Goal: Information Seeking & Learning: Learn about a topic

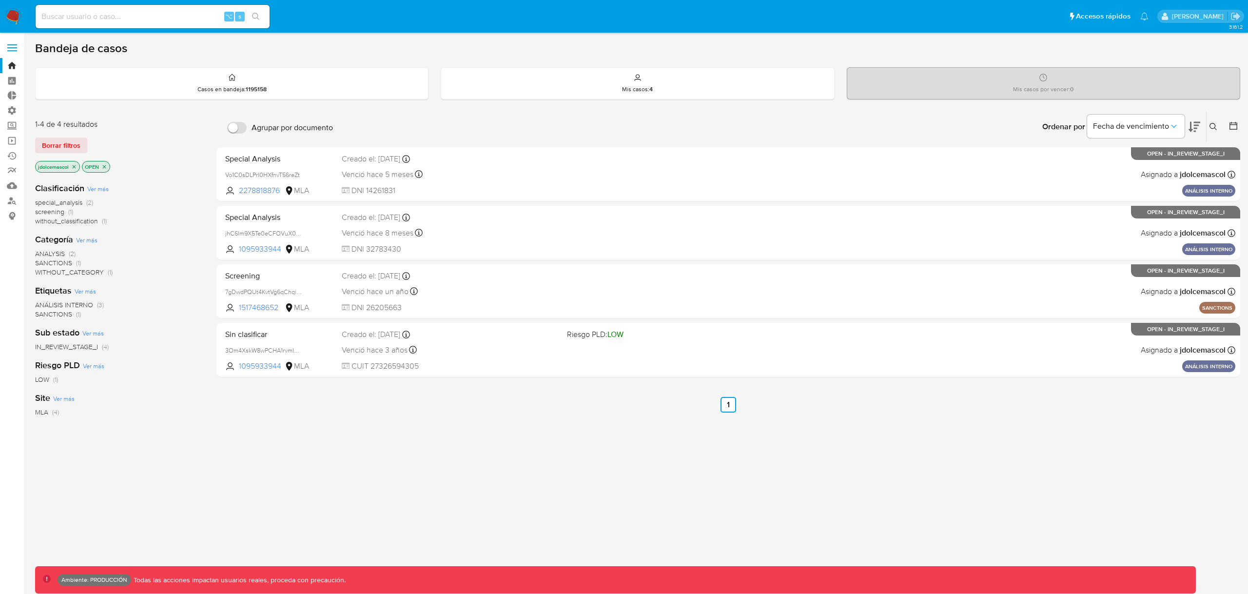
click at [169, 171] on div "jdolcemascol OPEN" at bounding box center [113, 168] width 156 height 14
click at [70, 150] on span "Borrar filtros" at bounding box center [61, 145] width 39 height 14
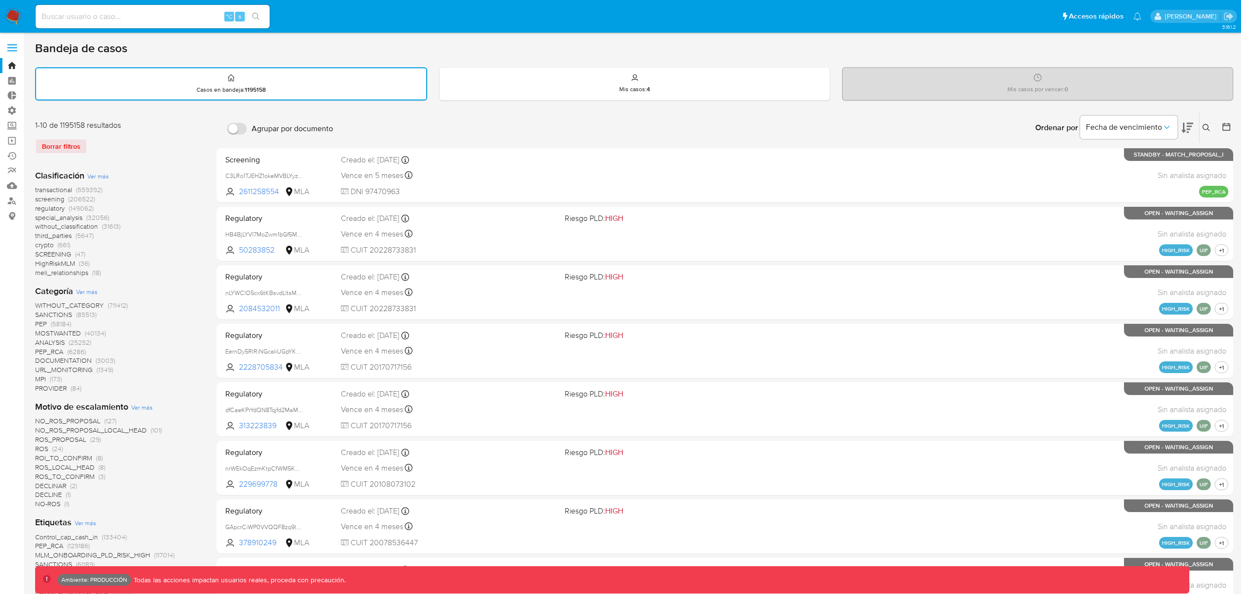
click at [56, 199] on span "screening" at bounding box center [49, 199] width 29 height 10
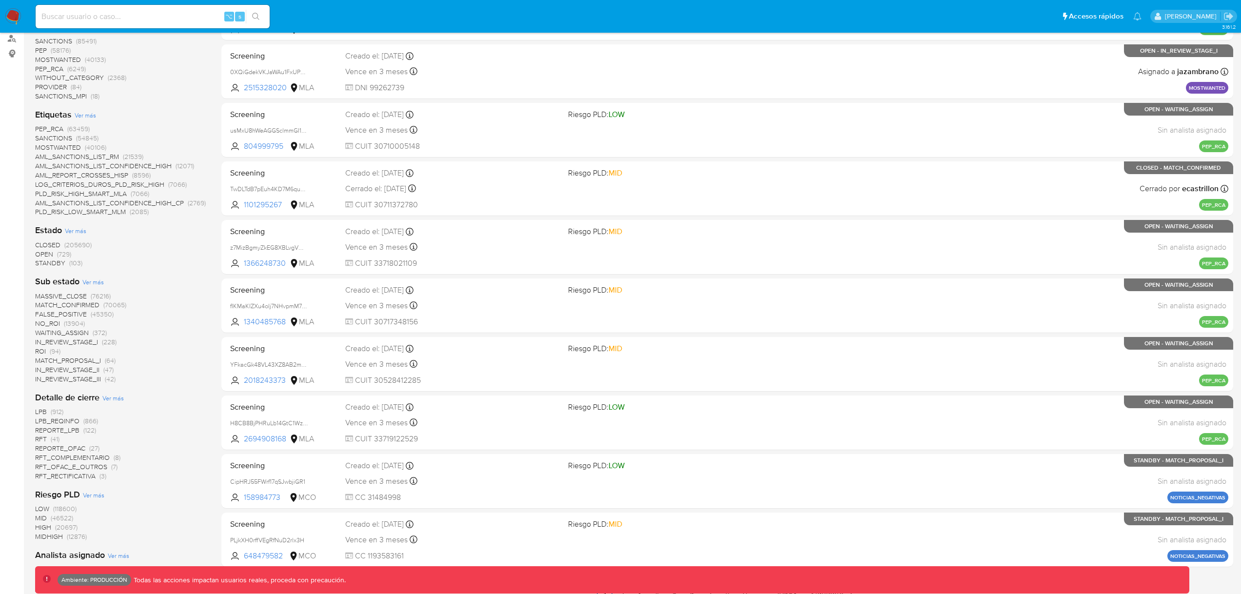
scroll to position [192, 0]
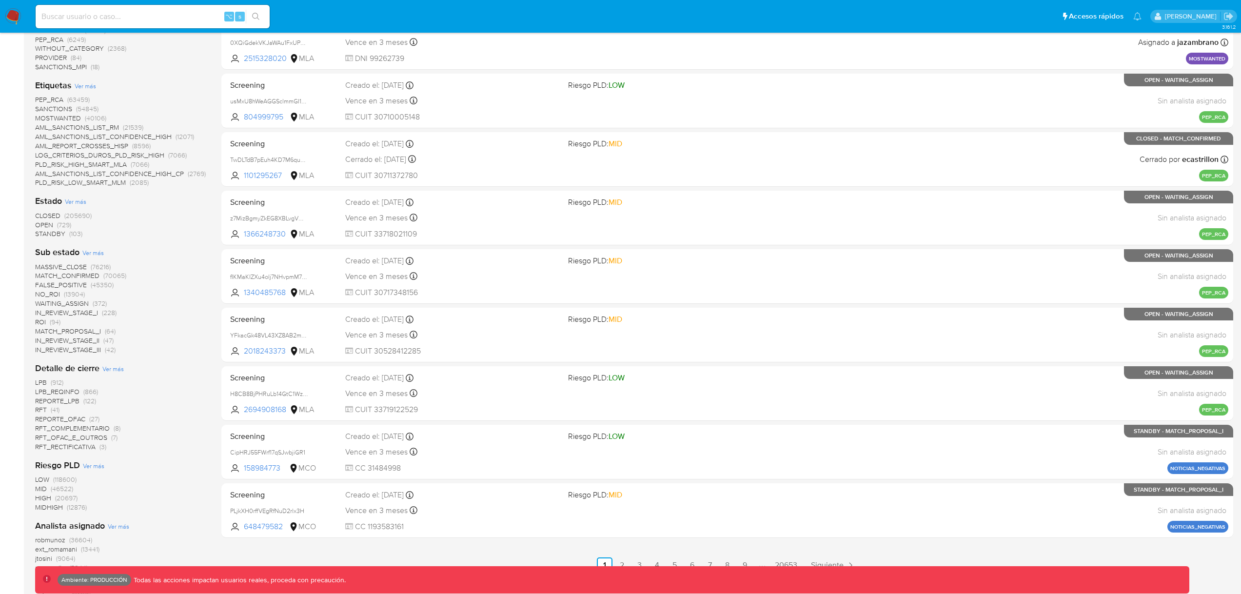
click at [74, 276] on span "MATCH_CONFIRMED" at bounding box center [67, 276] width 64 height 10
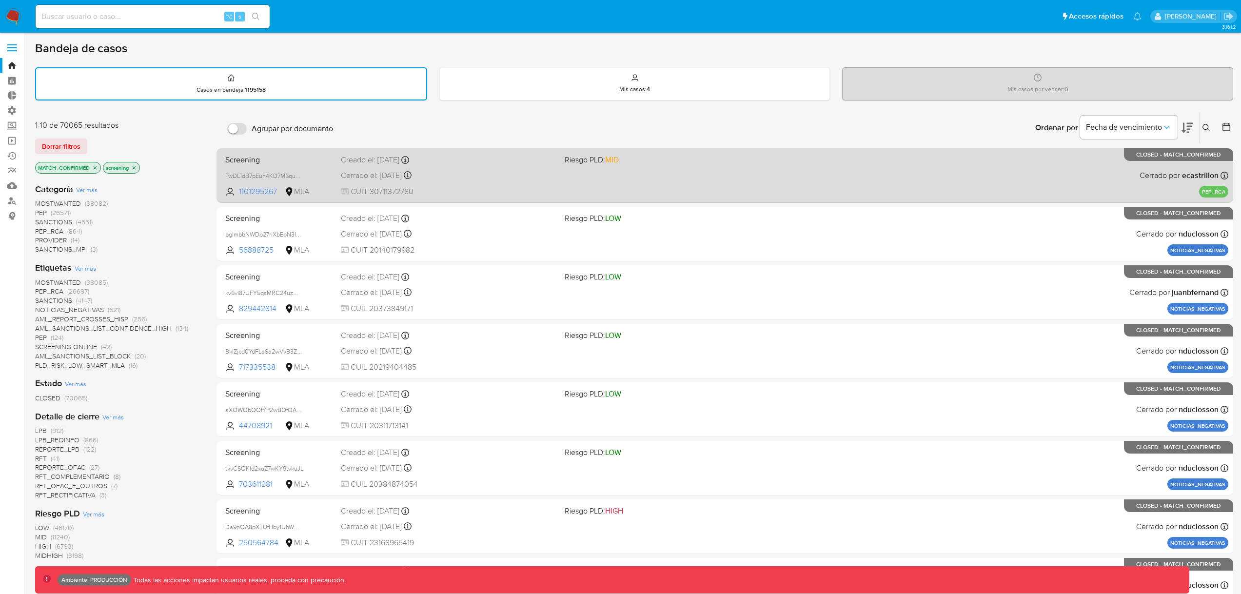
click at [809, 189] on div "Screening TwDLTdB7pEuh4KD7M6qu08NB 1101295267 MLA Riesgo PLD: MID Creado el: 25…" at bounding box center [724, 175] width 1007 height 49
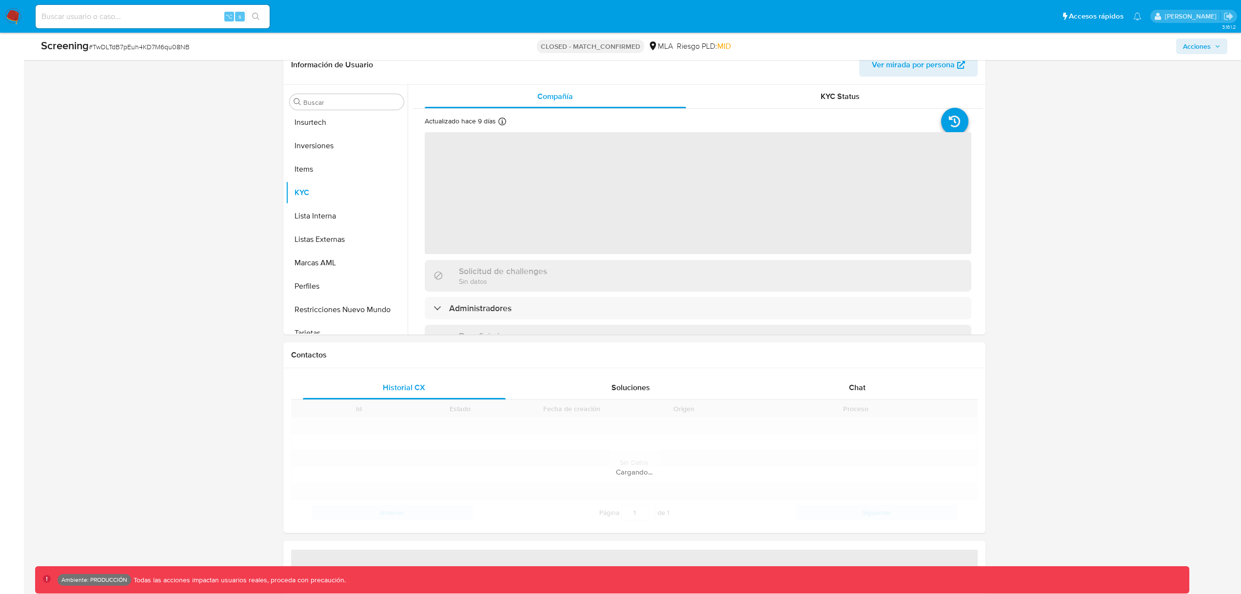
scroll to position [506, 0]
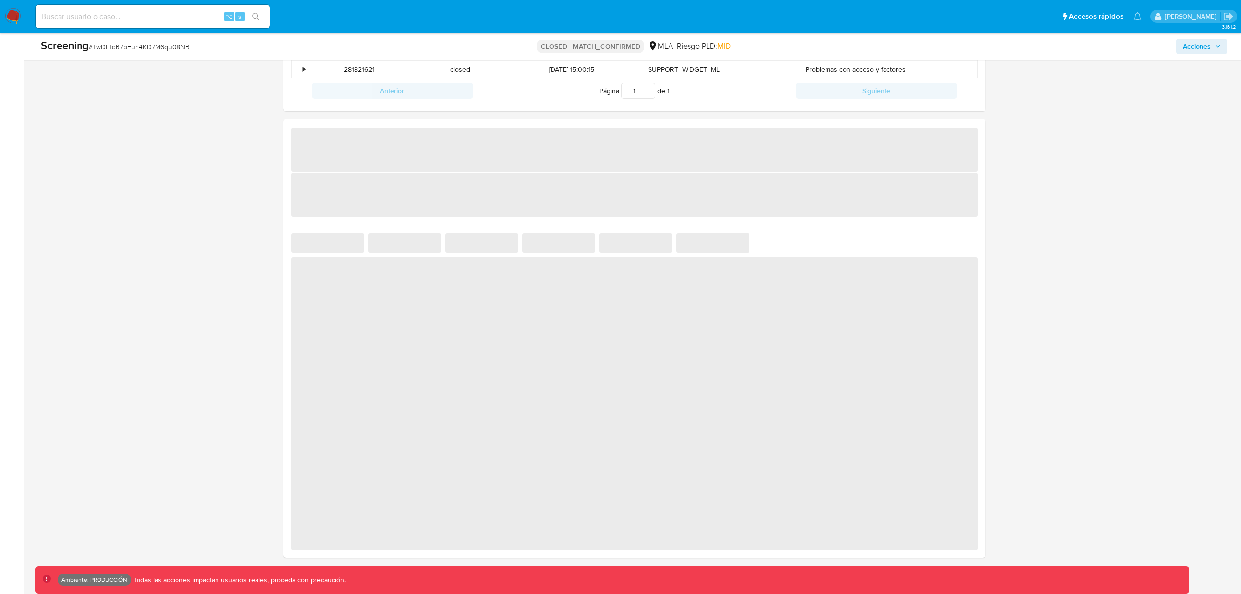
select select "10"
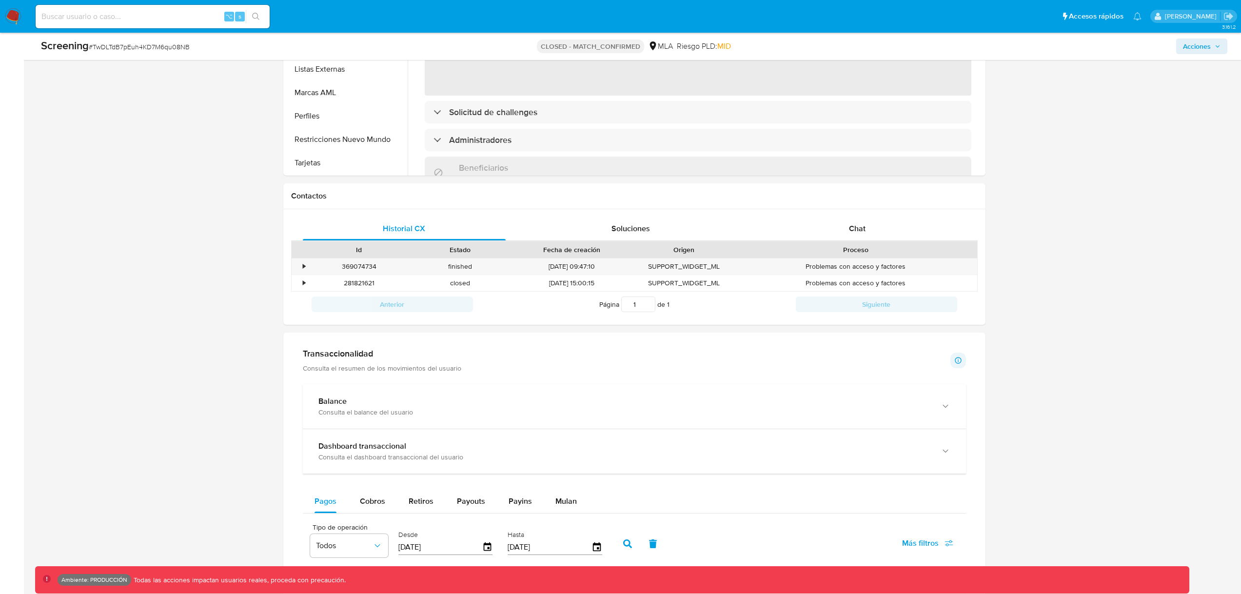
scroll to position [196, 0]
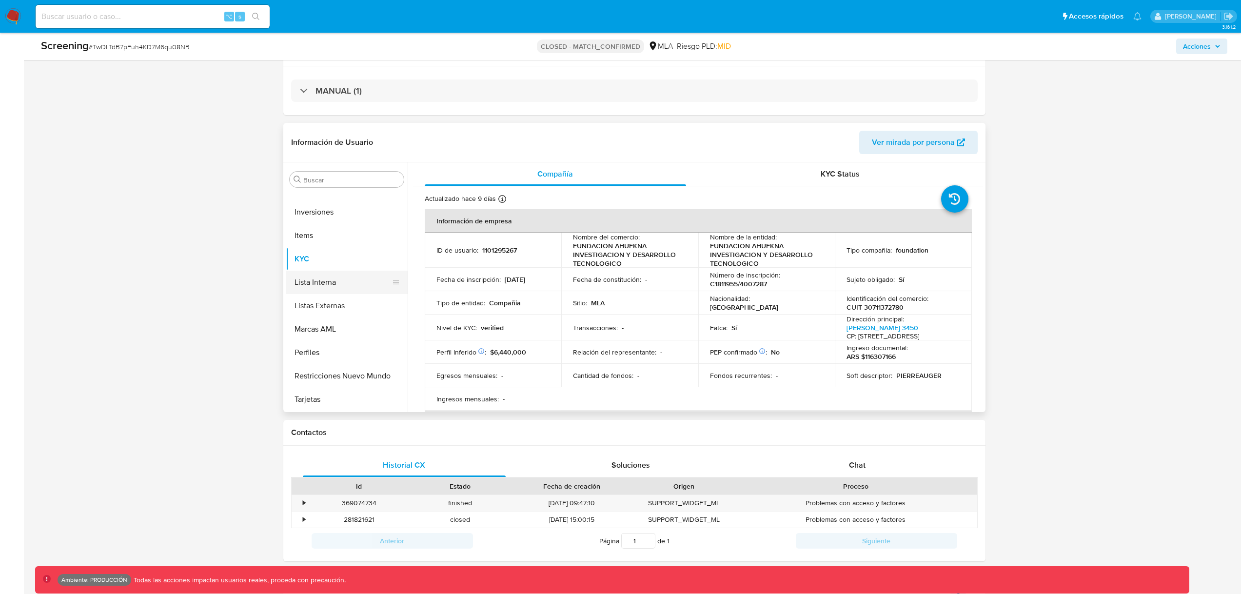
click at [331, 285] on button "Lista Interna" at bounding box center [343, 282] width 114 height 23
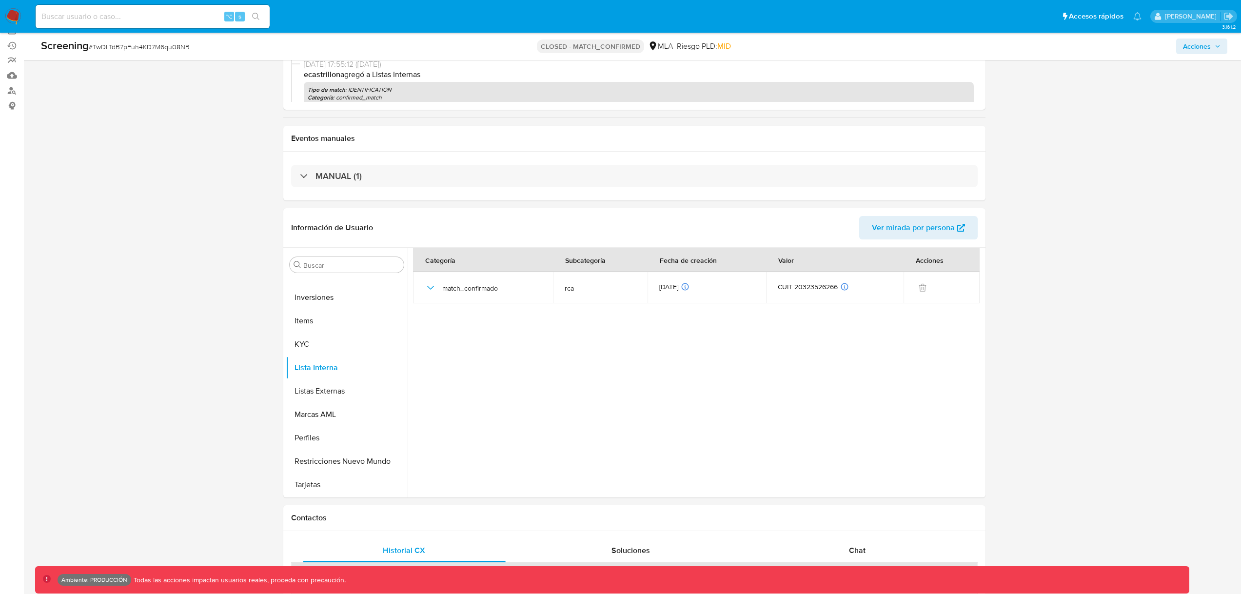
scroll to position [0, 0]
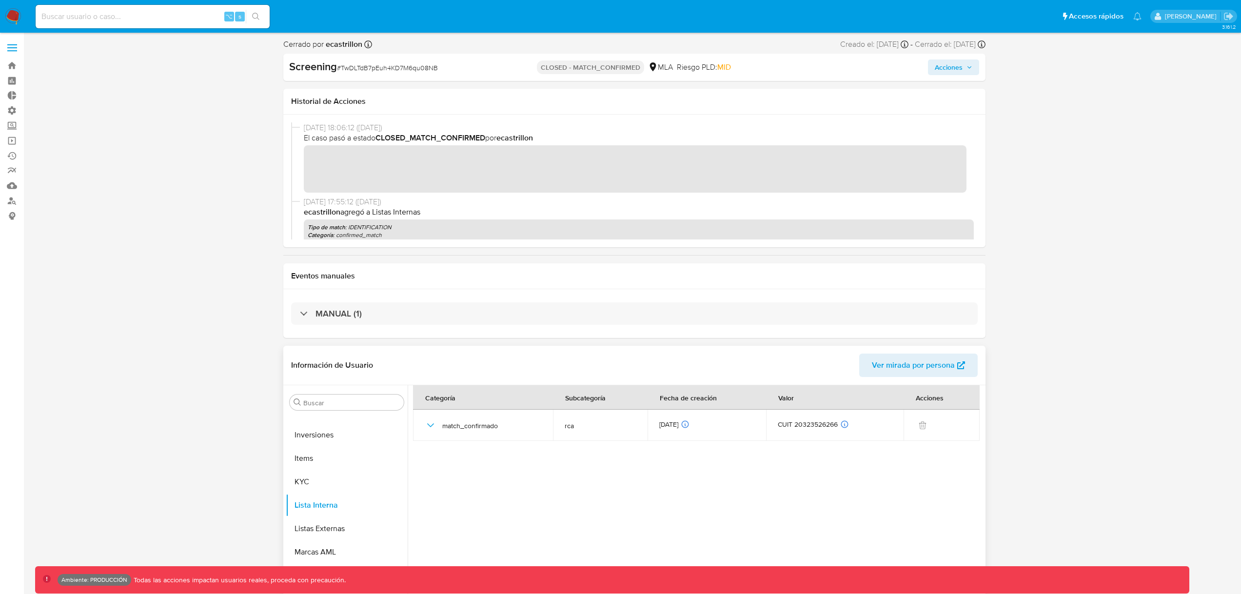
click at [931, 358] on span "Ver mirada por persona" at bounding box center [913, 365] width 83 height 23
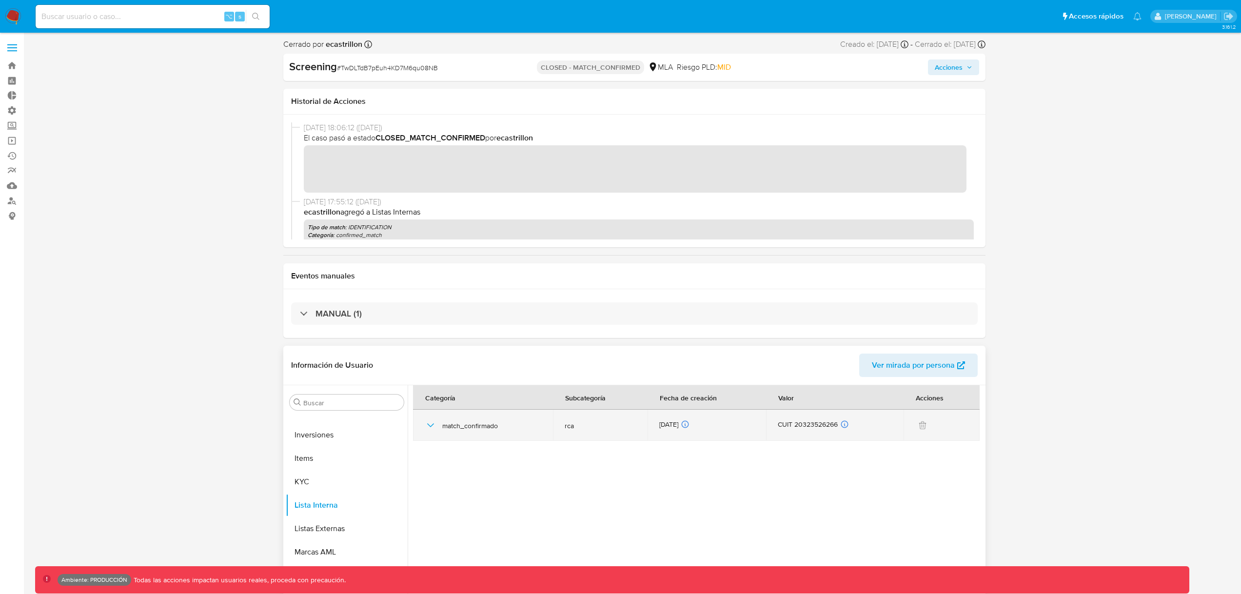
click at [425, 424] on icon "button" at bounding box center [431, 425] width 12 height 12
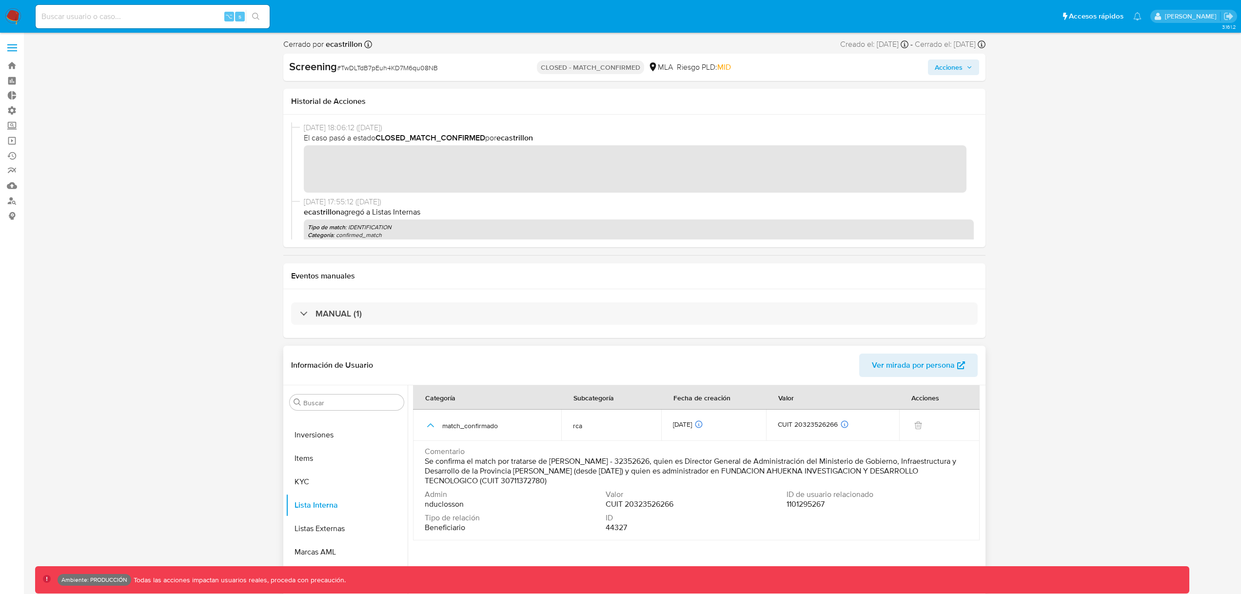
click at [798, 507] on span "1101295267" at bounding box center [806, 504] width 38 height 10
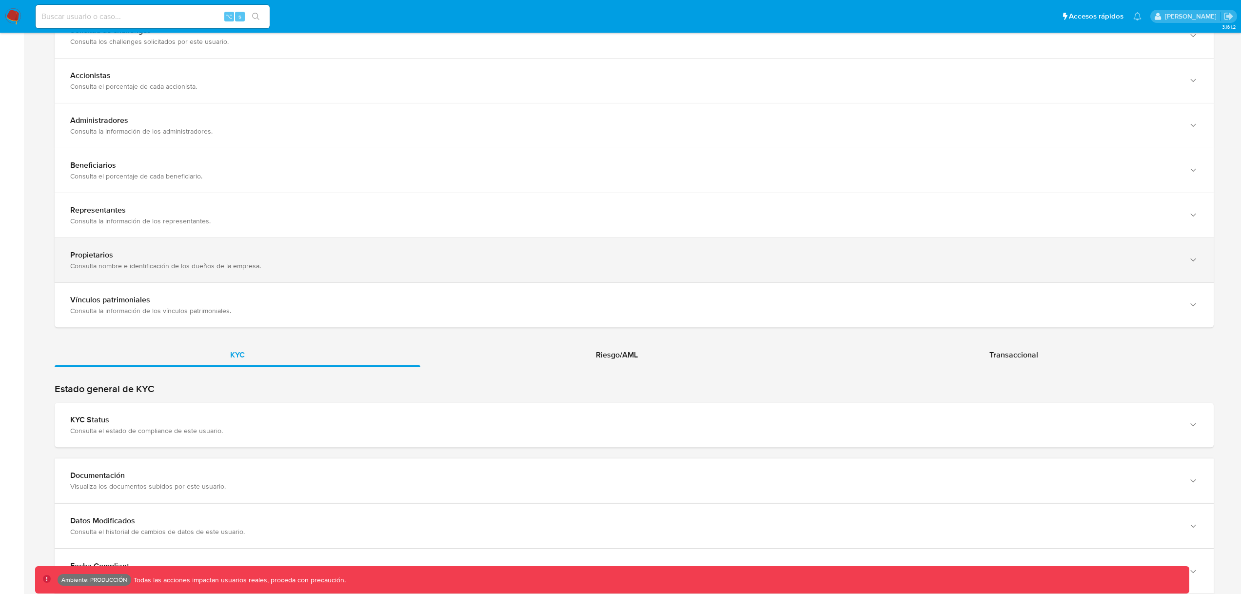
scroll to position [707, 0]
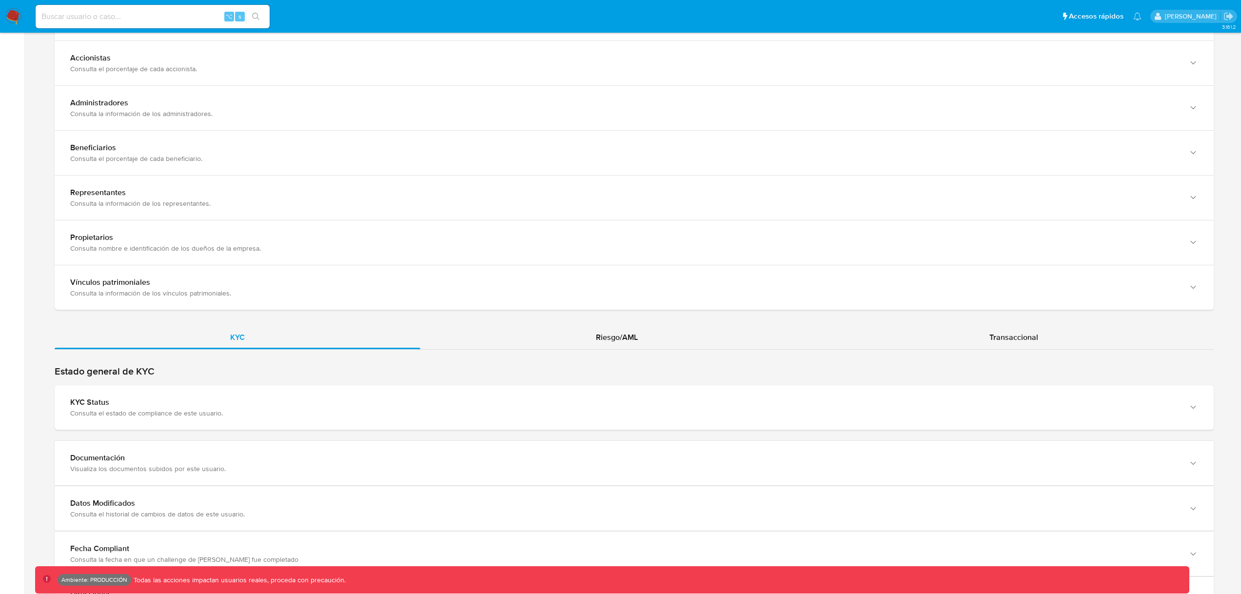
click at [503, 351] on div "KYC Riesgo/AML Transaccional" at bounding box center [634, 519] width 1159 height 387
click at [504, 341] on div "Riesgo/AML" at bounding box center [616, 337] width 393 height 23
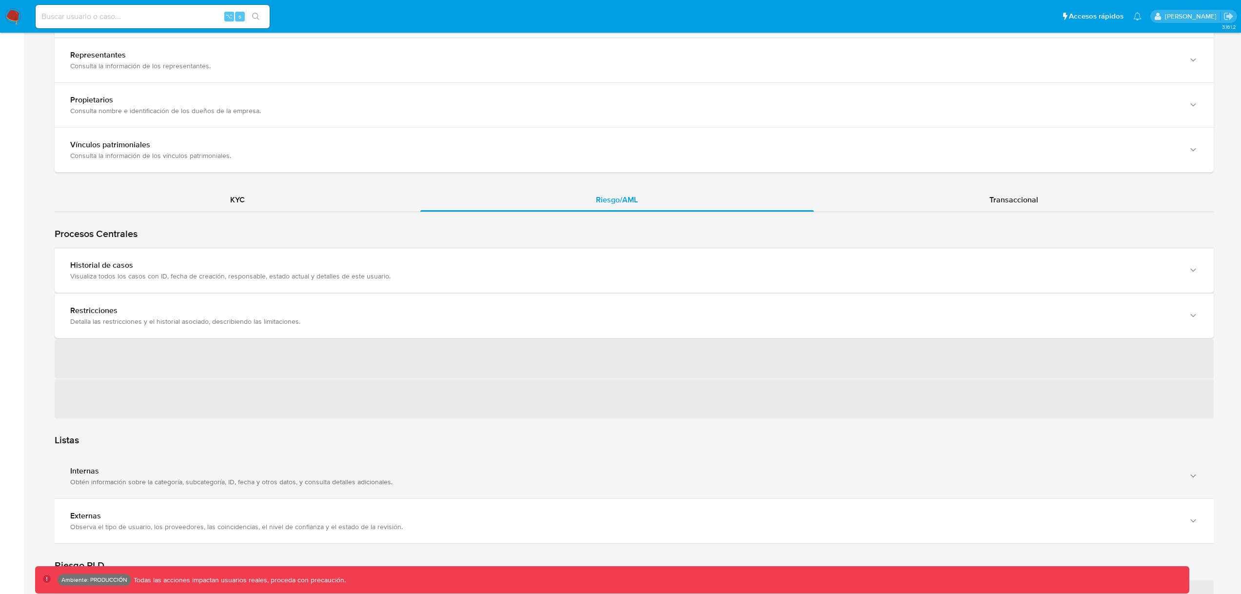
scroll to position [936, 0]
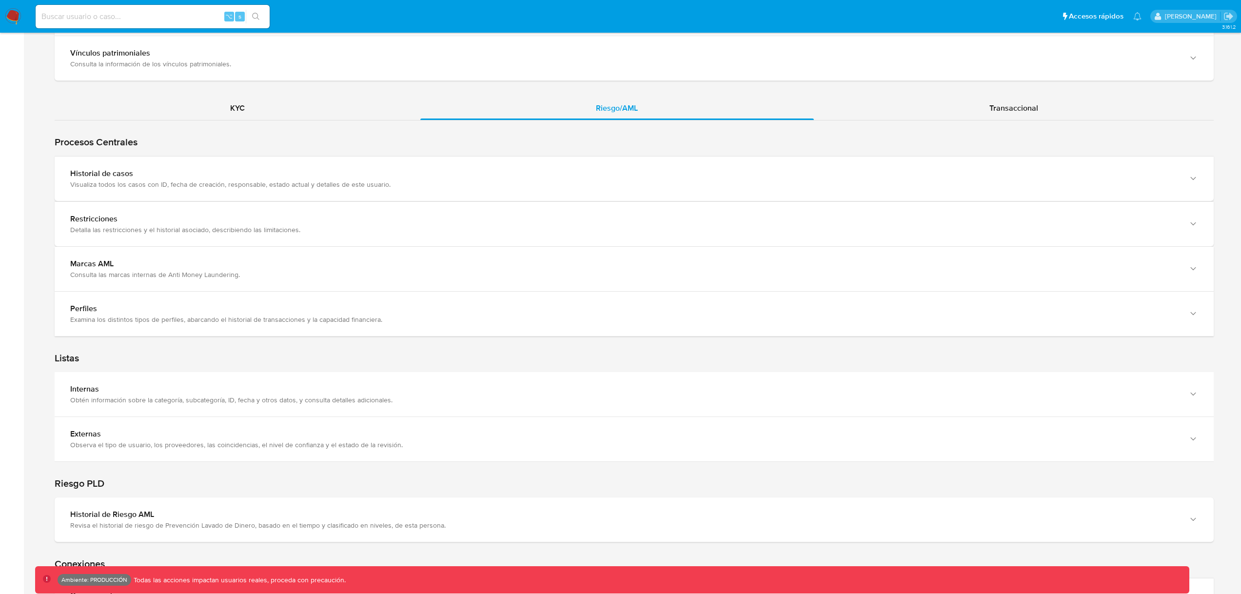
click at [193, 347] on div "Listas Internas Obtén información sobre la categoría, subcategoría, ID, fecha y…" at bounding box center [634, 398] width 1159 height 125
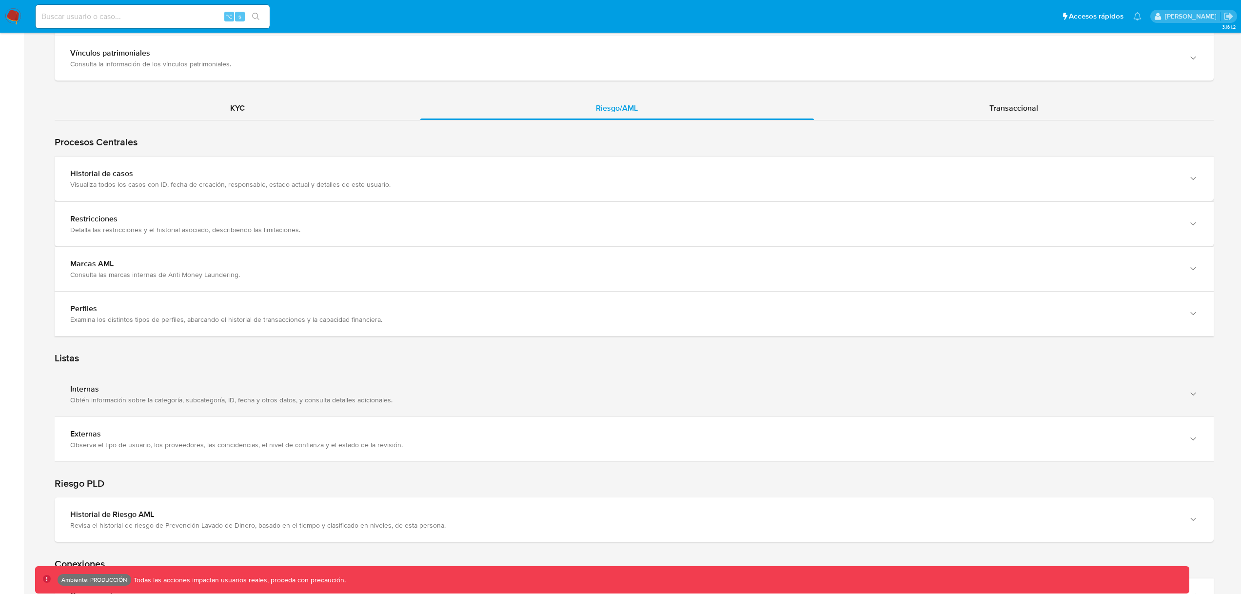
click at [193, 378] on div "Internas Obtén información sobre la categoría, subcategoría, ID, fecha y otros …" at bounding box center [634, 394] width 1159 height 44
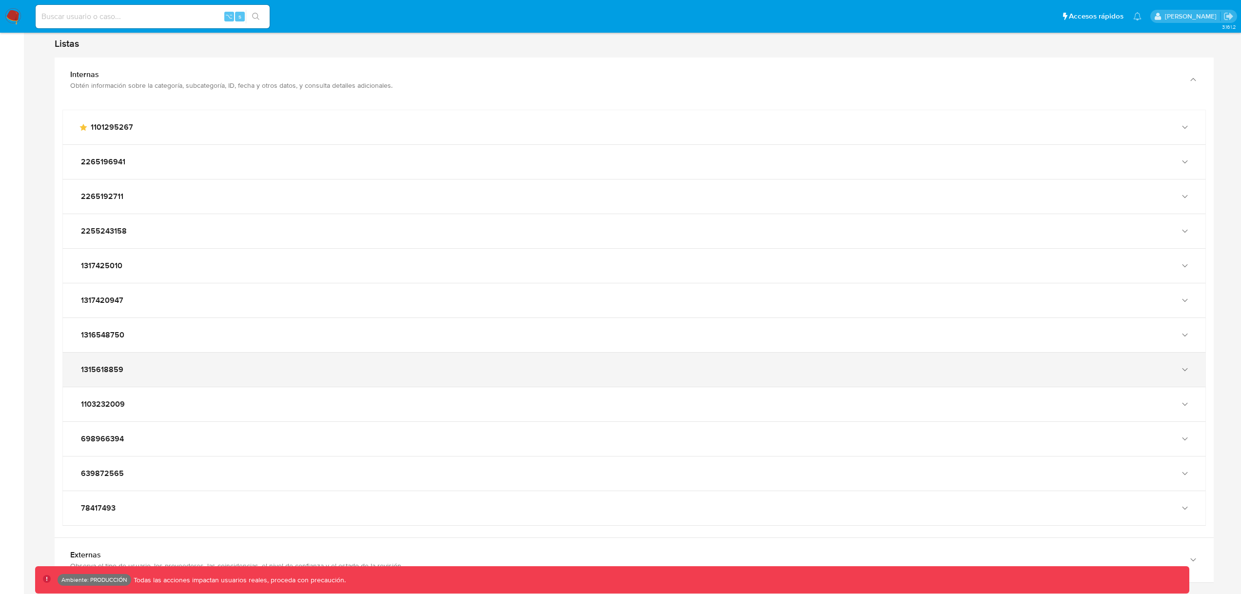
scroll to position [1260, 0]
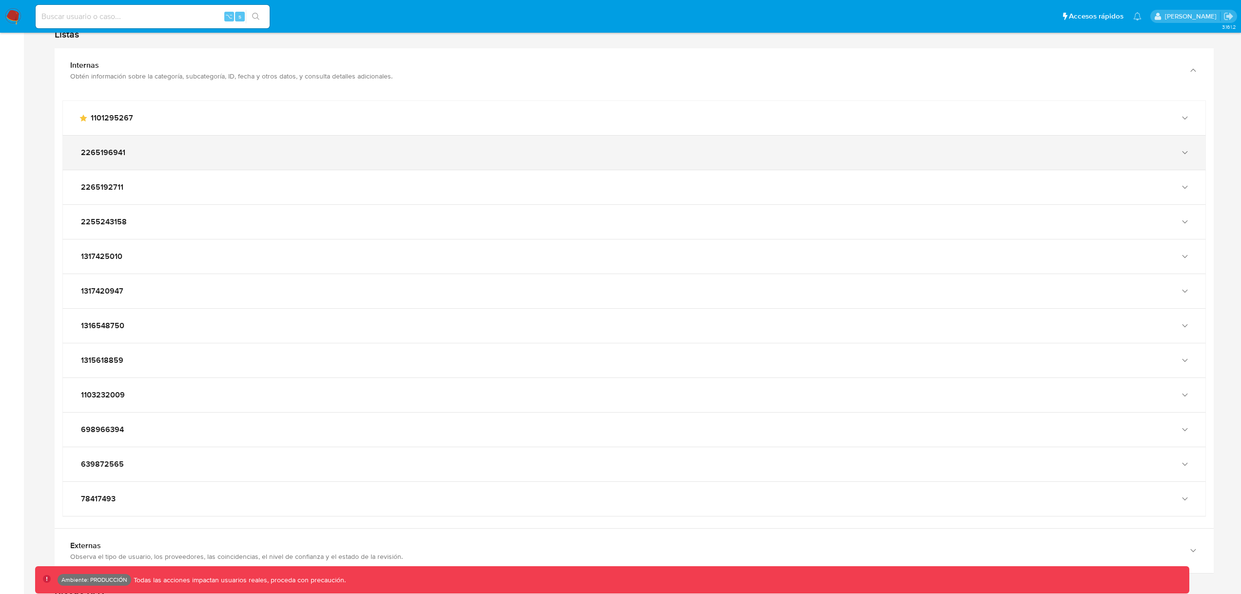
click at [223, 143] on div "2265196941" at bounding box center [634, 153] width 1143 height 34
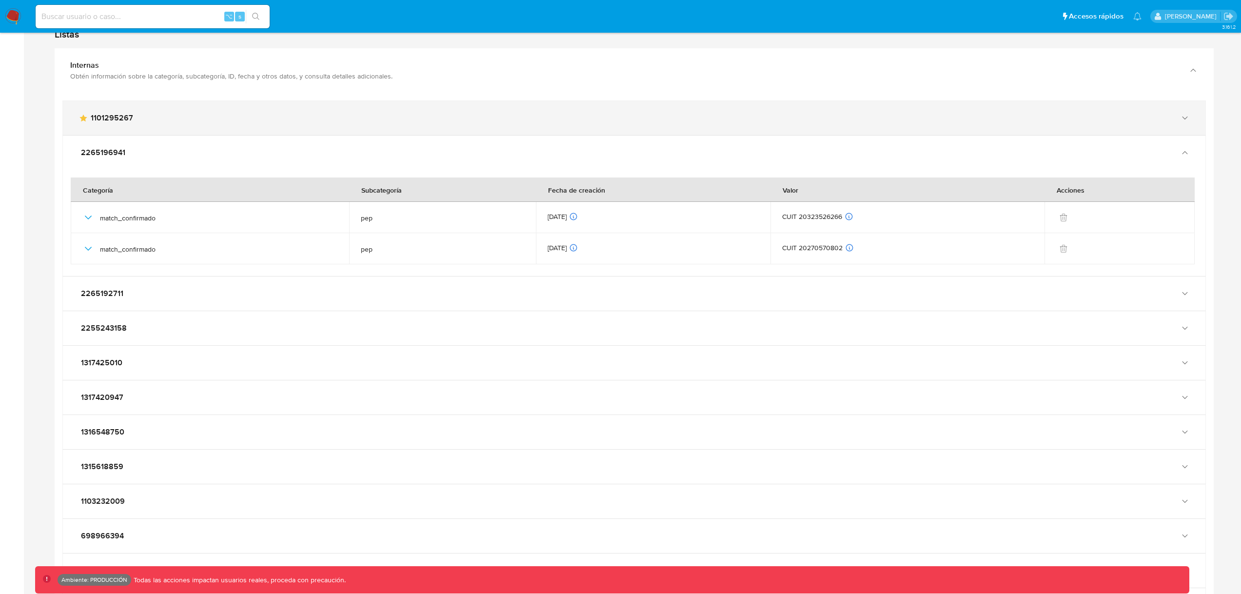
click at [243, 127] on div "main-user-icon 1101295267" at bounding box center [634, 118] width 1143 height 34
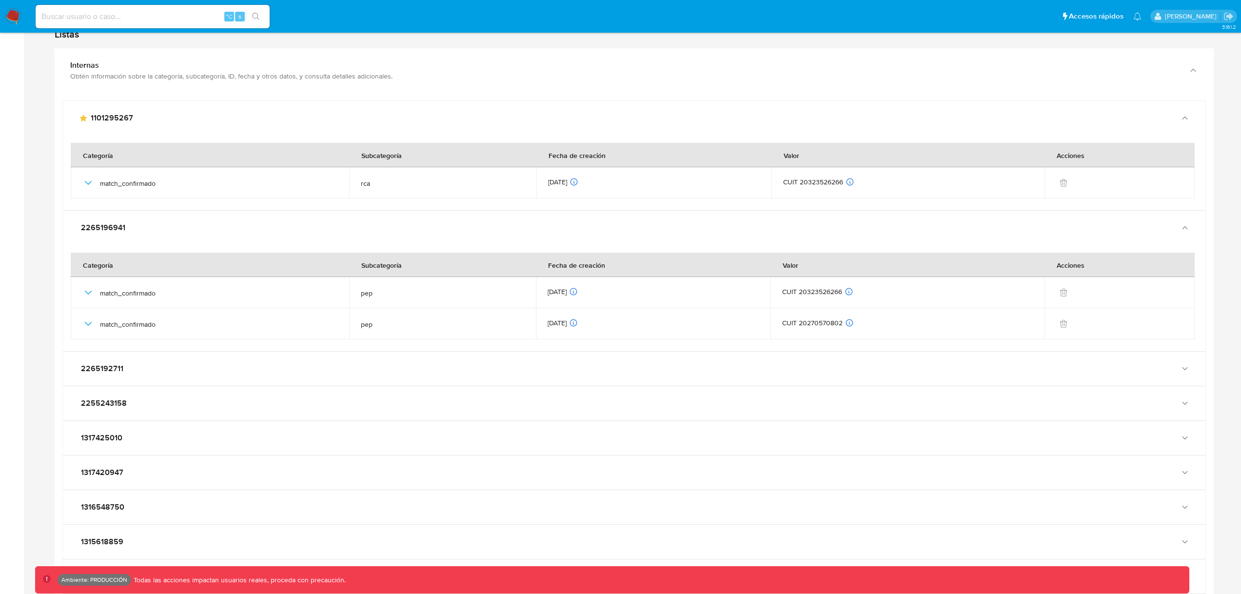
click at [242, 347] on div at bounding box center [634, 298] width 1143 height 106
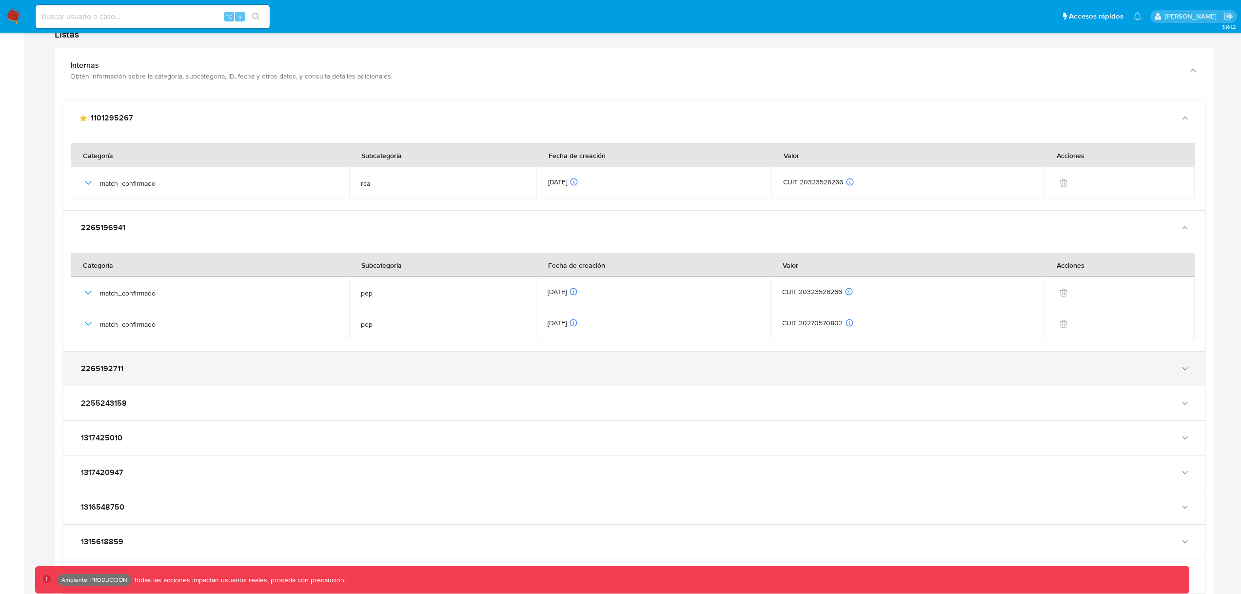
click at [238, 380] on div "2265192711" at bounding box center [634, 369] width 1143 height 34
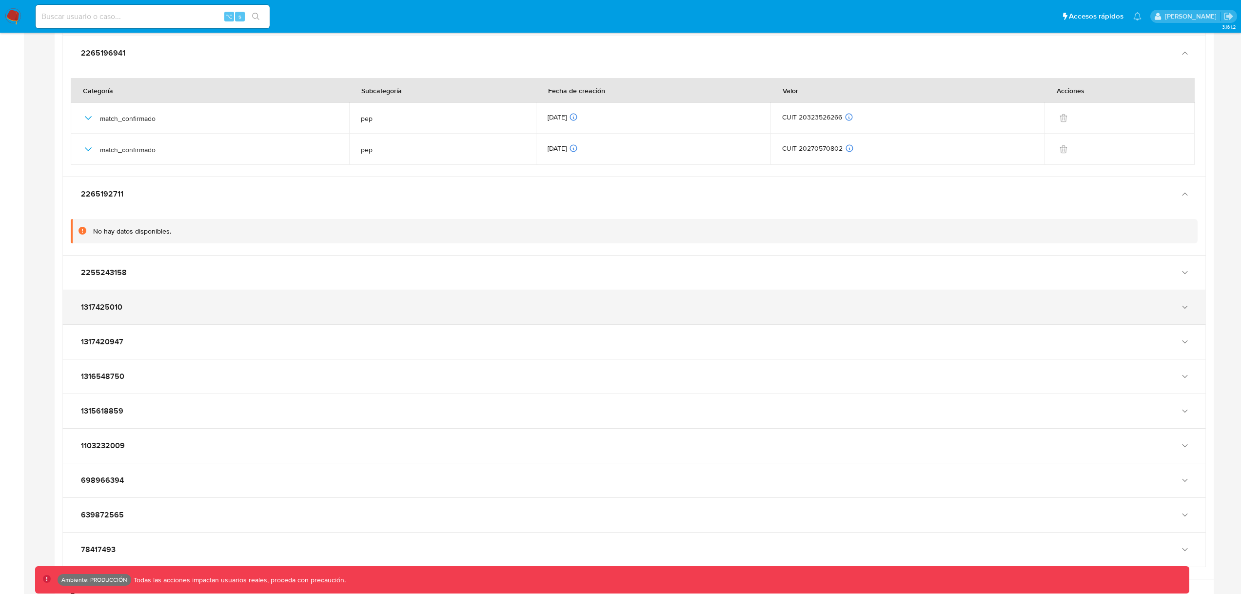
scroll to position [1430, 0]
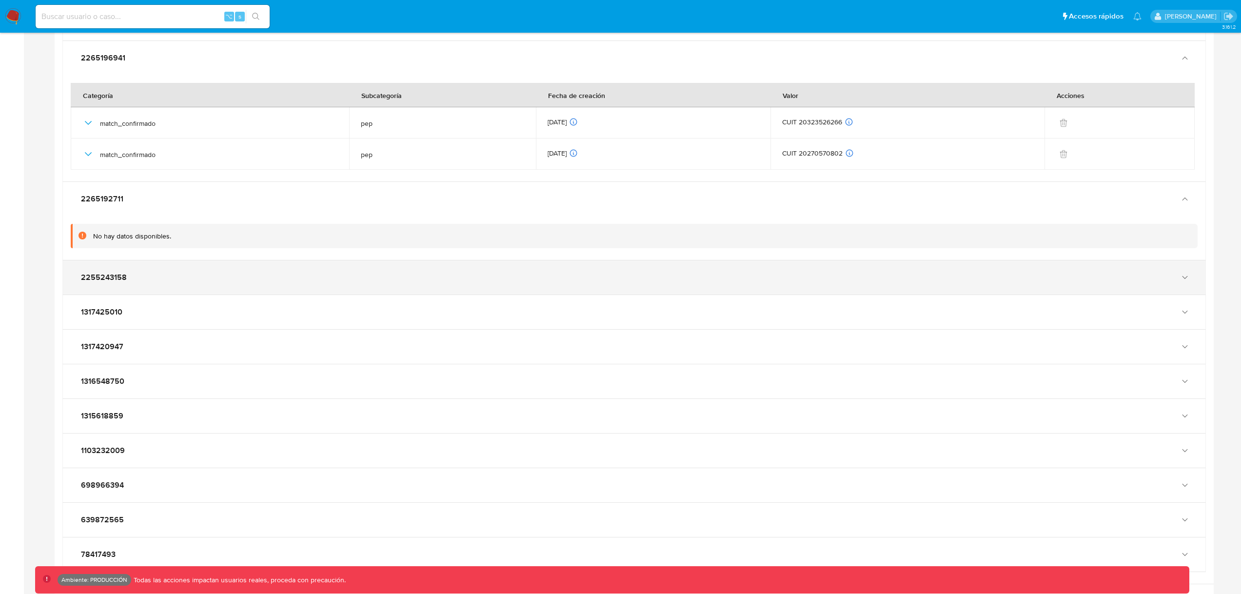
click at [171, 280] on div "2255243158" at bounding box center [625, 278] width 1092 height 10
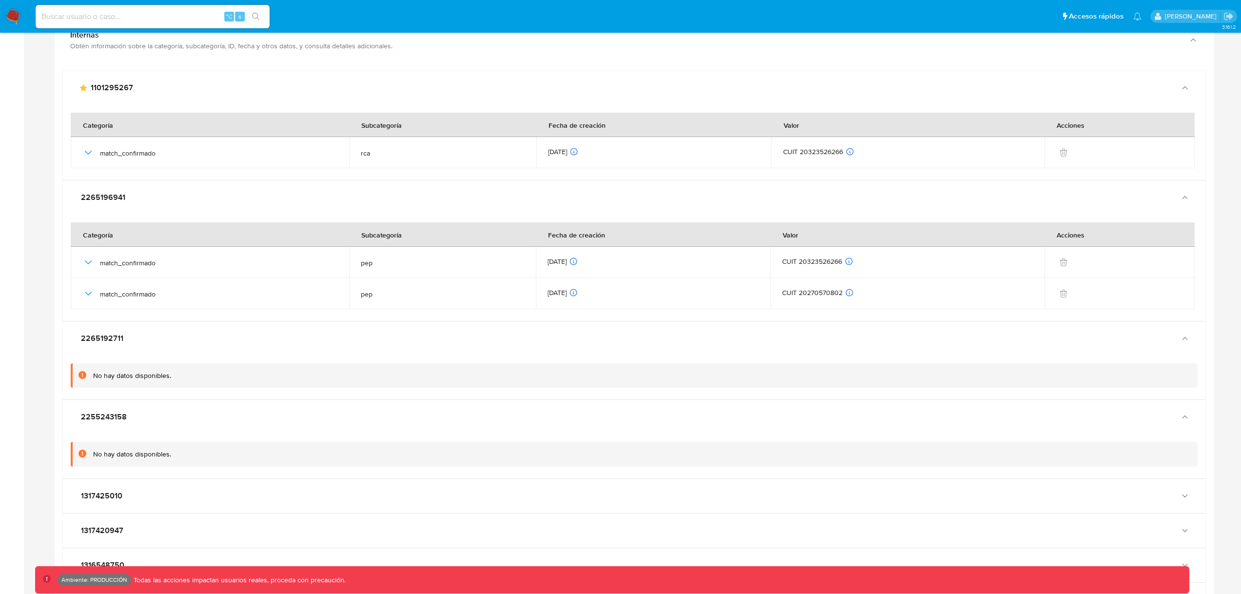
scroll to position [1425, 0]
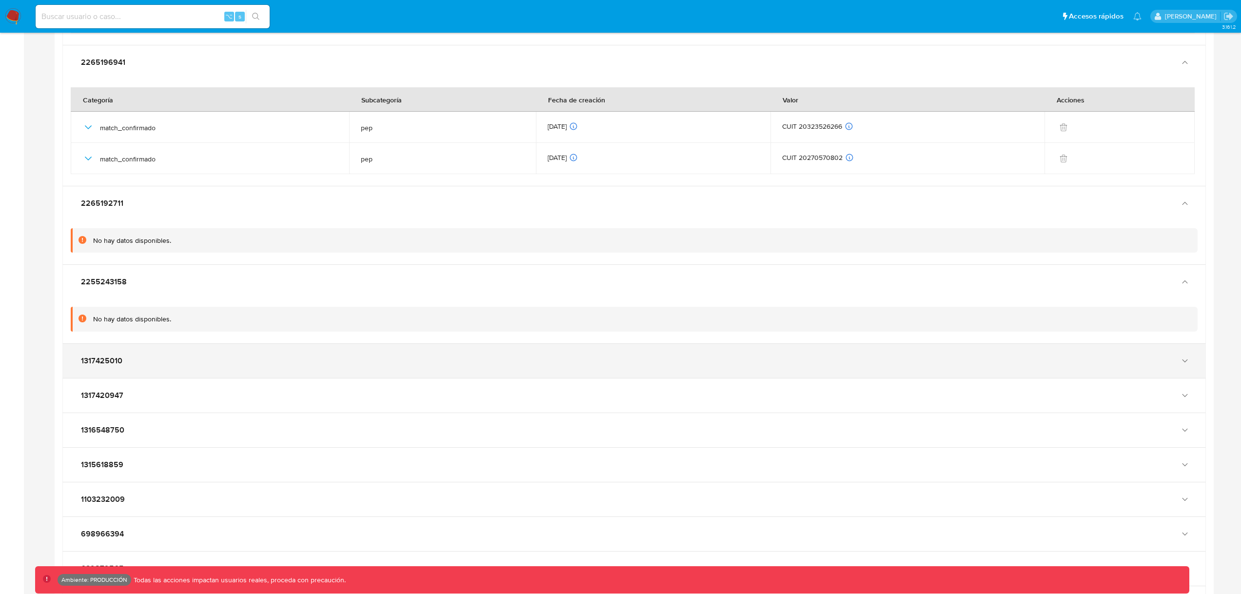
click at [141, 356] on div "1317425010" at bounding box center [625, 361] width 1092 height 10
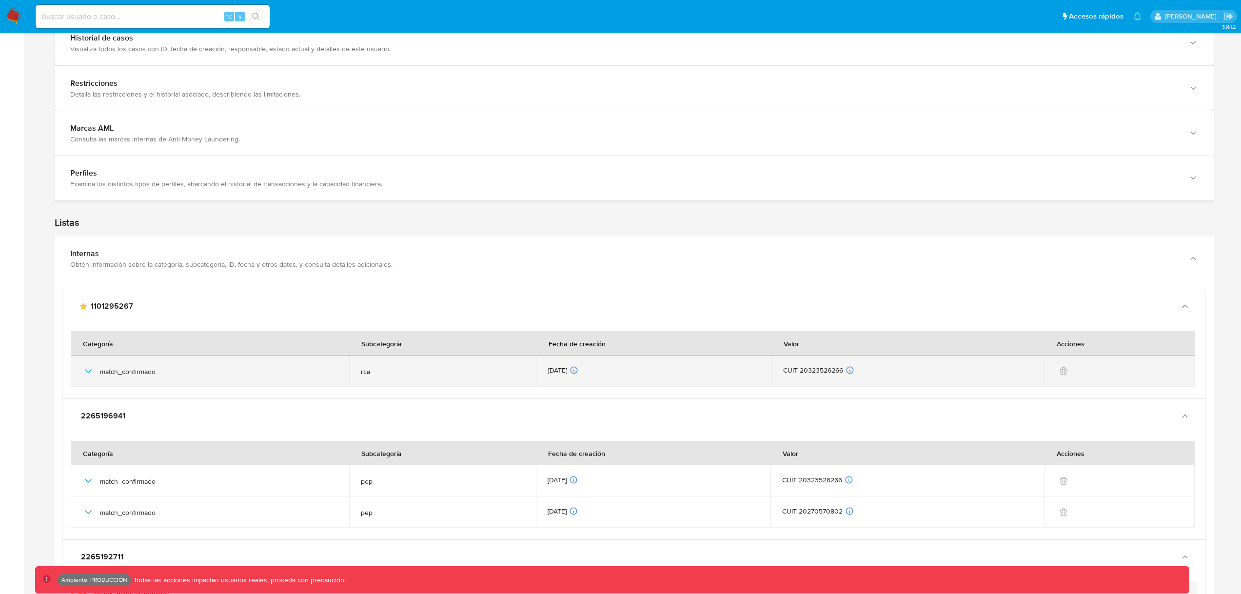
scroll to position [1113, 0]
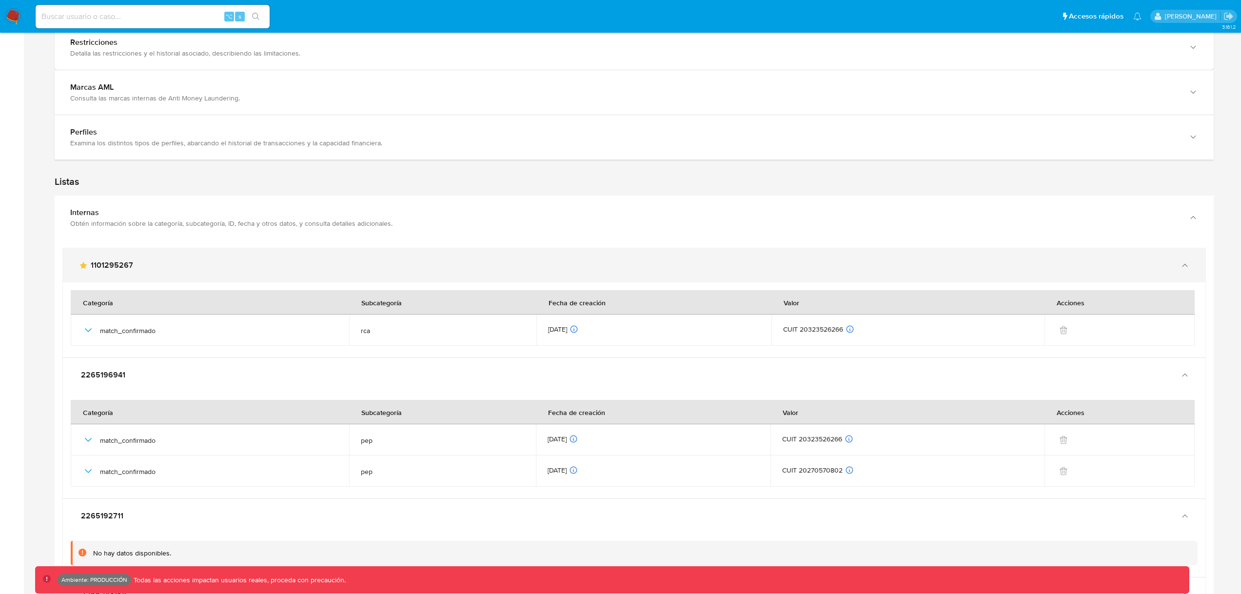
click at [117, 265] on span "1101295267" at bounding box center [112, 265] width 42 height 10
click at [168, 270] on div "main-user-icon 1101295267" at bounding box center [625, 265] width 1092 height 10
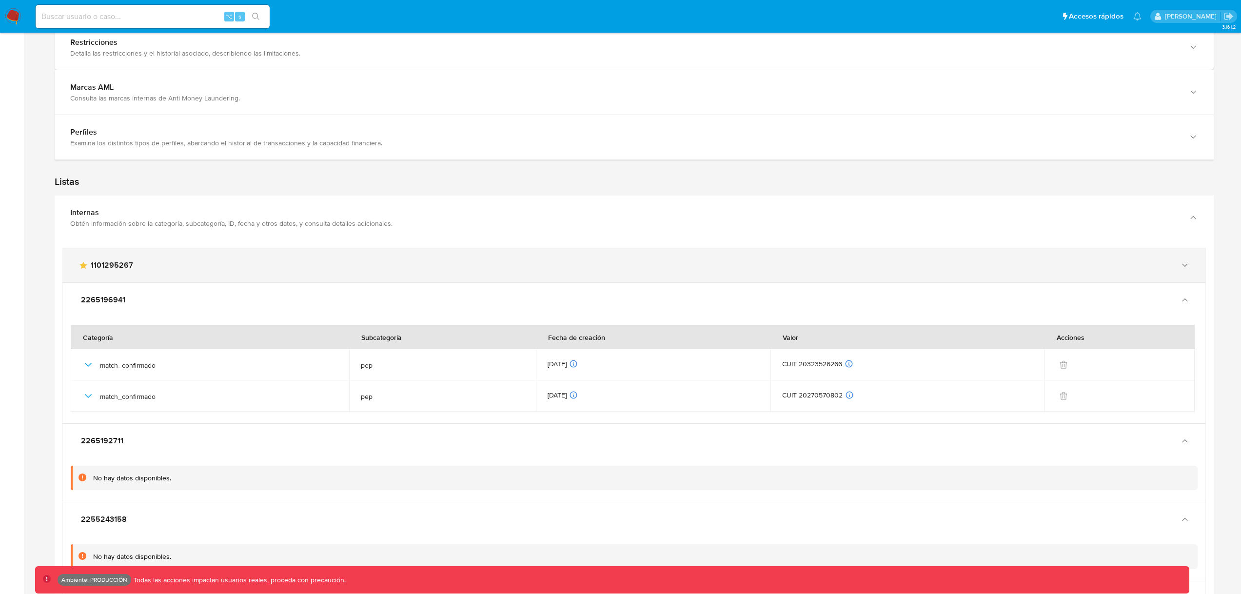
drag, startPoint x: 167, startPoint y: 266, endPoint x: 101, endPoint y: 267, distance: 65.8
click at [101, 267] on div "main-user-icon 1101295267" at bounding box center [625, 265] width 1092 height 10
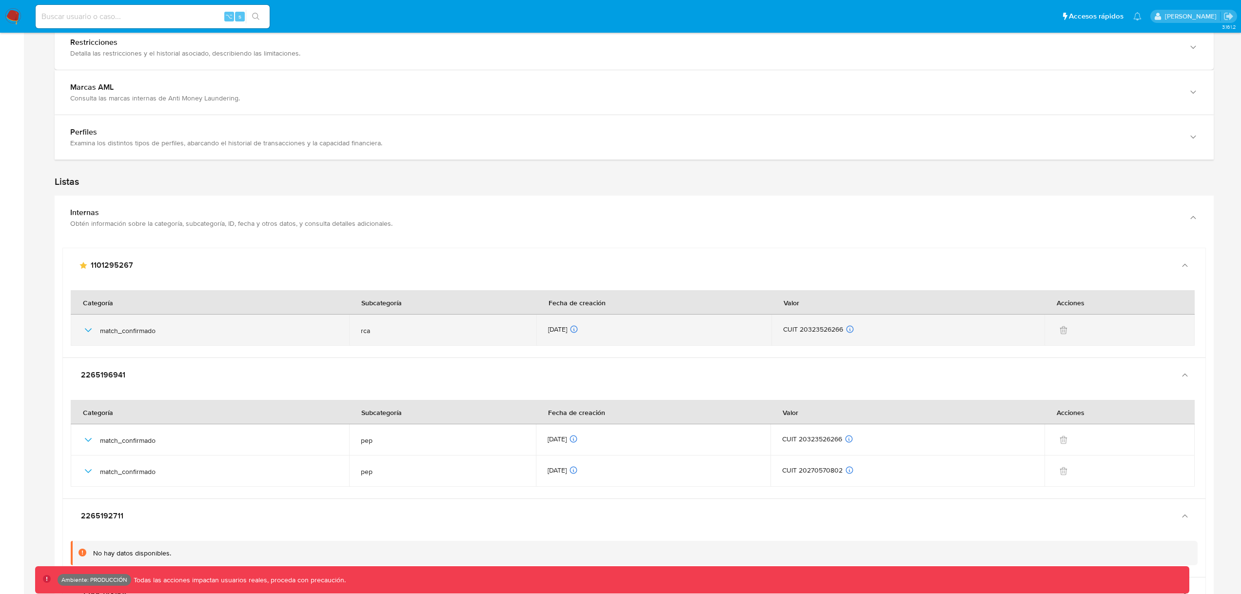
click at [88, 332] on icon "button" at bounding box center [88, 330] width 12 height 12
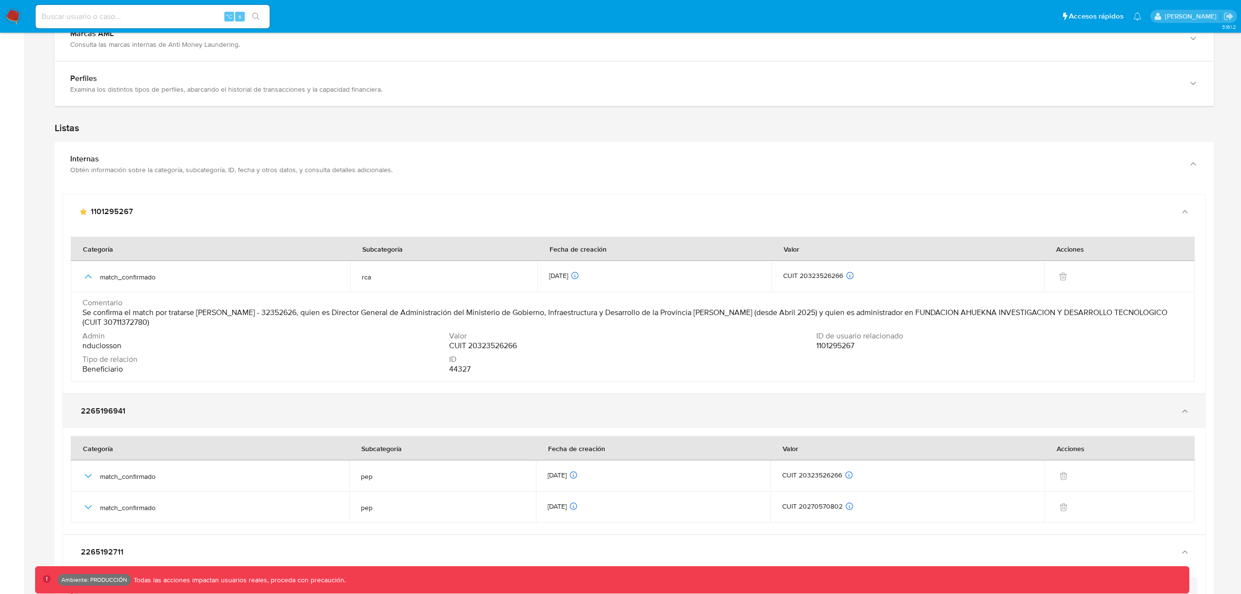
scroll to position [1150, 0]
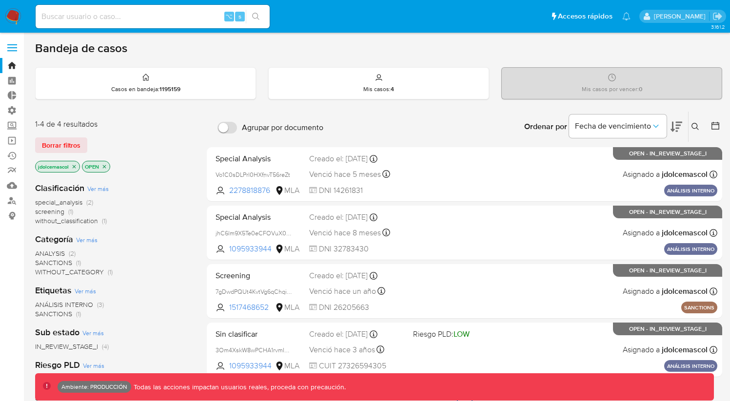
click at [101, 6] on div "⌥ s" at bounding box center [153, 16] width 234 height 23
click at [108, 12] on input at bounding box center [153, 16] width 234 height 13
click at [99, 14] on input at bounding box center [153, 16] width 234 height 13
type input "fravega"
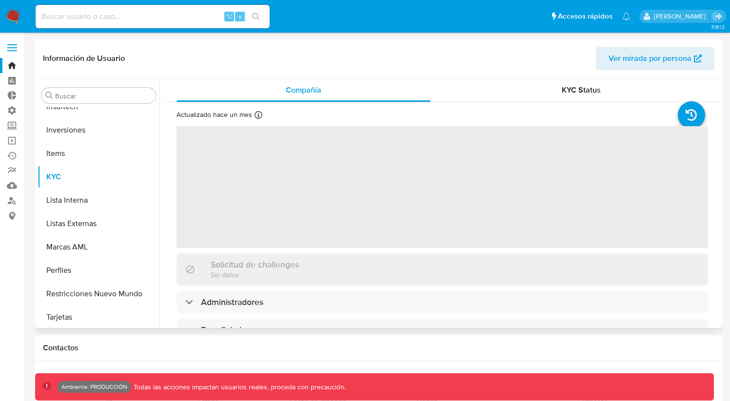
scroll to position [506, 0]
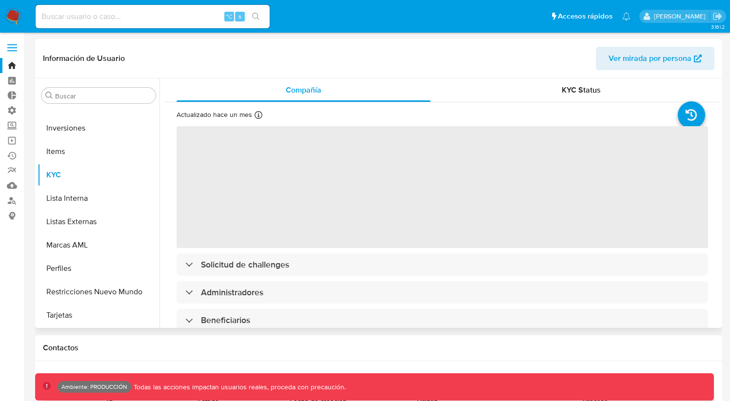
select select "10"
click at [613, 62] on span "Ver mirada por persona" at bounding box center [650, 58] width 83 height 23
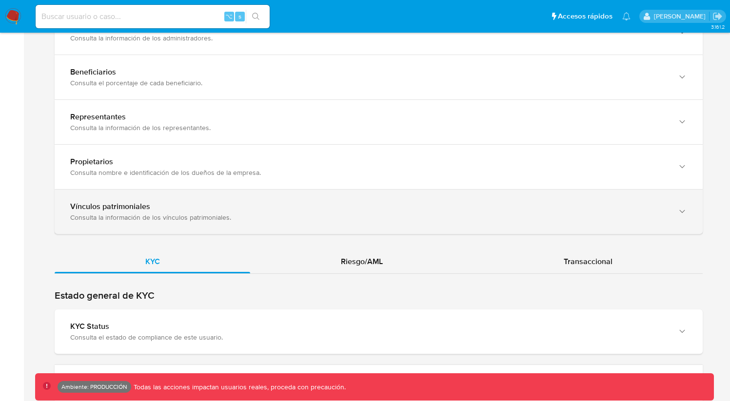
scroll to position [789, 0]
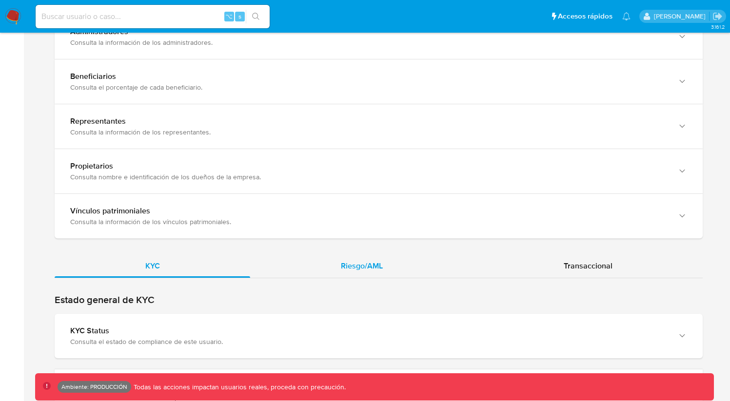
click at [344, 260] on span "Riesgo/AML" at bounding box center [362, 265] width 42 height 11
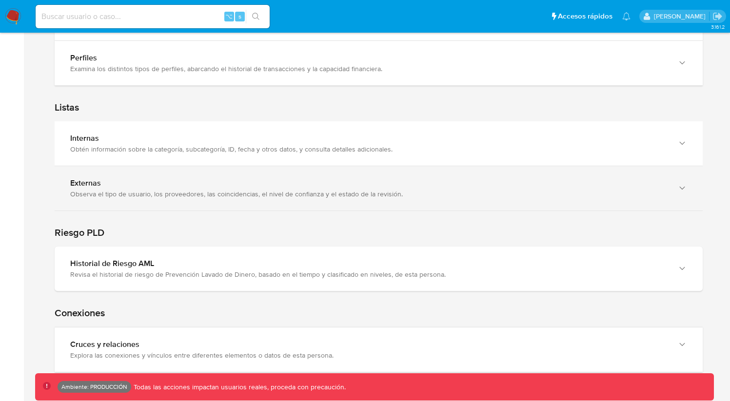
click at [247, 190] on div "Observa el tipo de usuario, los proveedores, las coincidencias, el nivel de con…" at bounding box center [368, 194] width 597 height 9
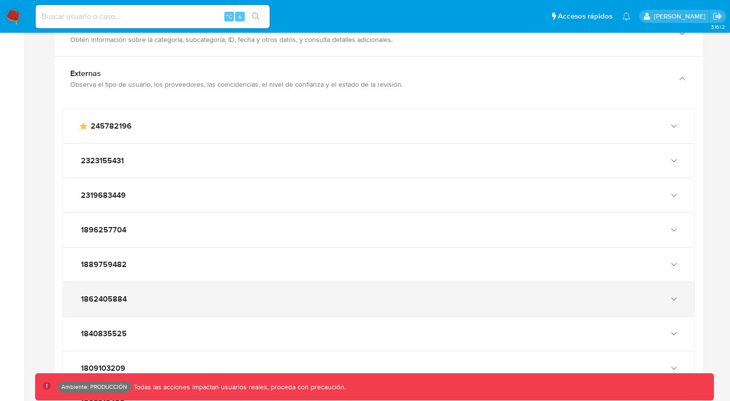
scroll to position [1402, 0]
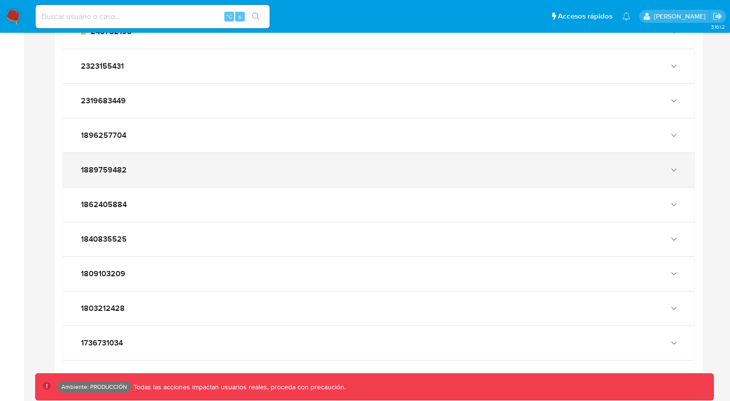
click at [231, 153] on div "1889759482" at bounding box center [378, 170] width 631 height 34
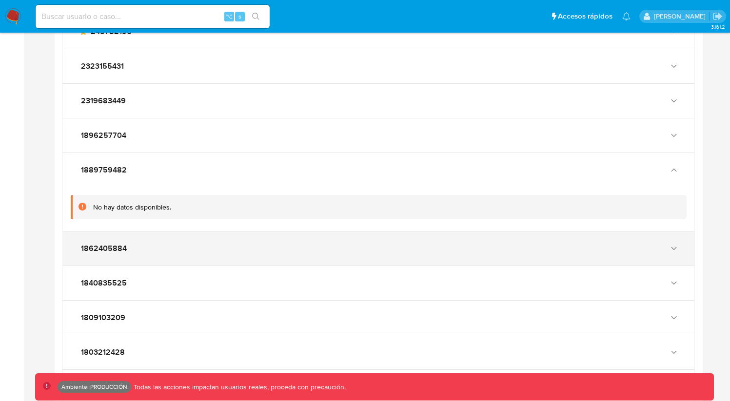
click at [258, 254] on div "1862405884" at bounding box center [378, 249] width 631 height 34
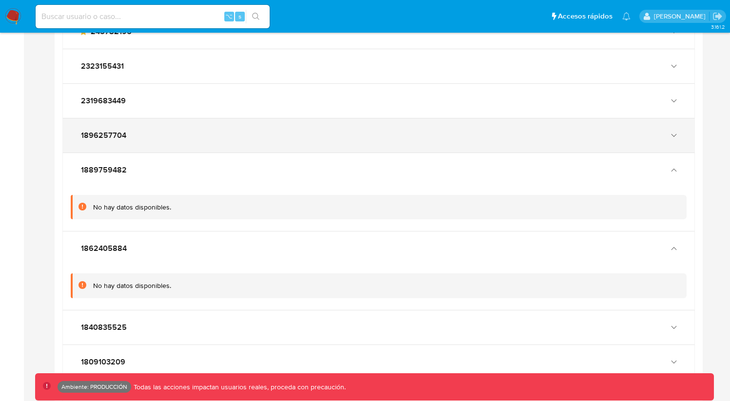
click at [233, 141] on div "1896257704" at bounding box center [378, 135] width 631 height 34
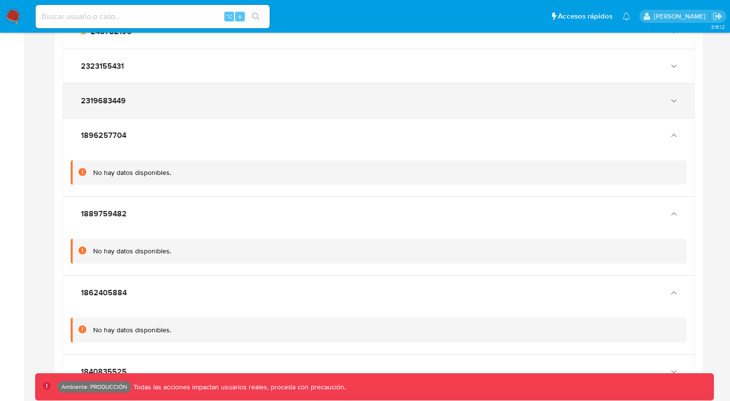
drag, startPoint x: 231, startPoint y: 110, endPoint x: 231, endPoint y: 102, distance: 7.8
click at [231, 118] on div "1896257704" at bounding box center [378, 135] width 631 height 34
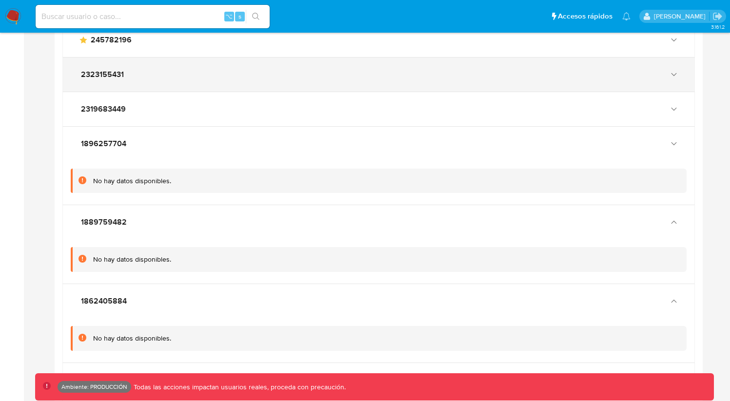
scroll to position [1329, 0]
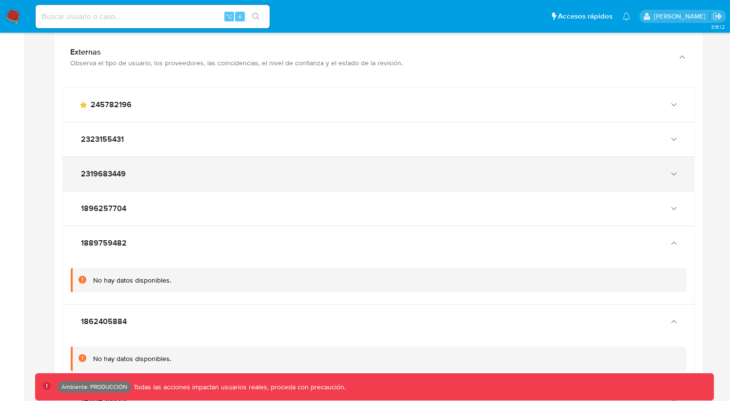
click at [227, 180] on div "2319683449" at bounding box center [378, 174] width 631 height 34
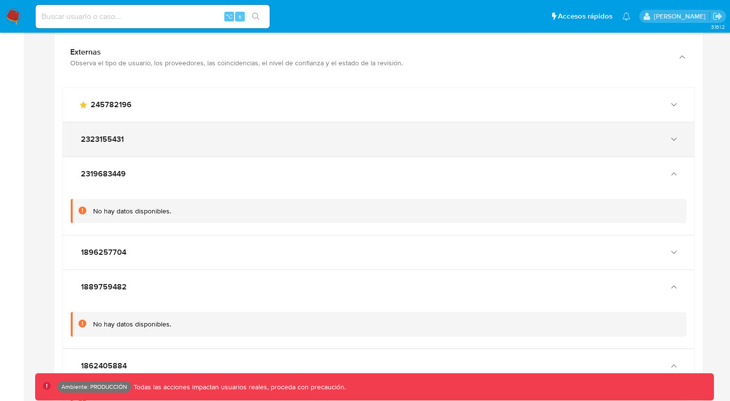
click at [199, 137] on div "2323155431" at bounding box center [378, 139] width 631 height 34
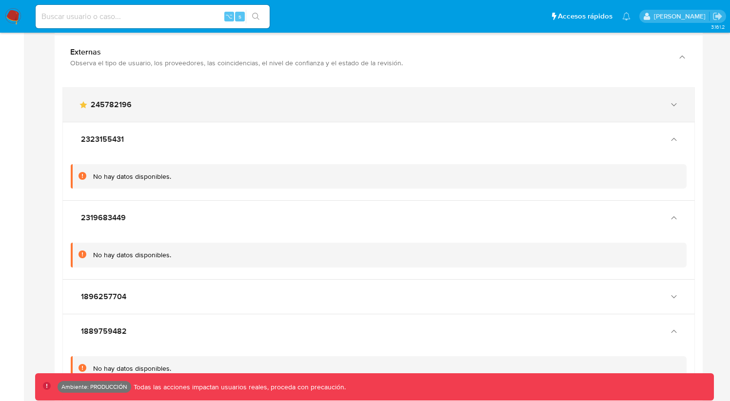
click at [194, 104] on div "main-user-icon 245782196" at bounding box center [378, 105] width 631 height 34
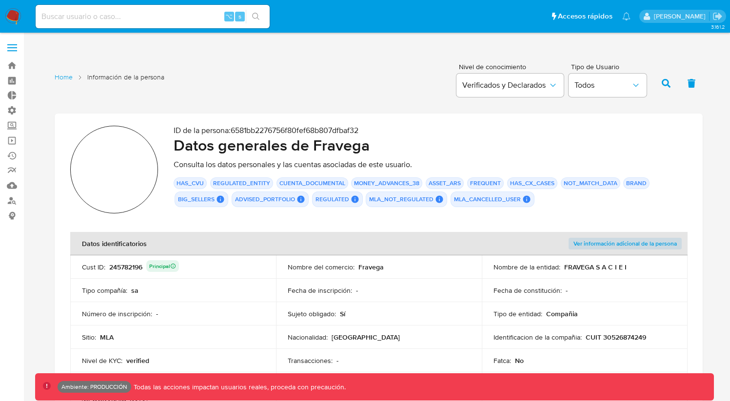
scroll to position [1329, 0]
